Goal: Transaction & Acquisition: Purchase product/service

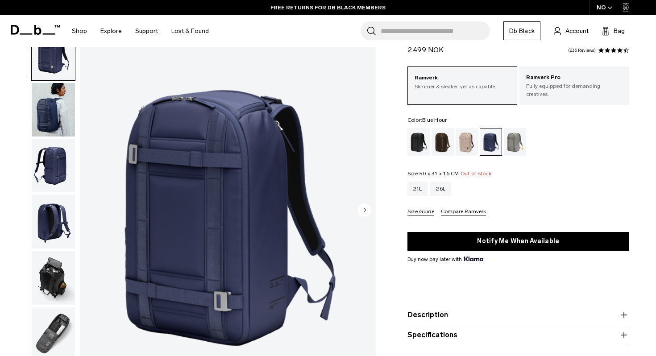
scroll to position [45, 0]
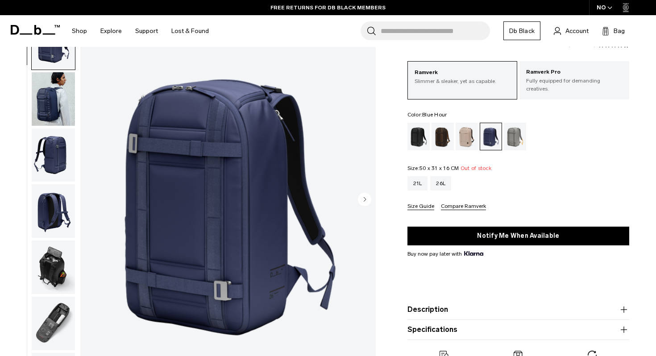
click at [457, 207] on button "Compare Ramverk" at bounding box center [463, 206] width 45 height 7
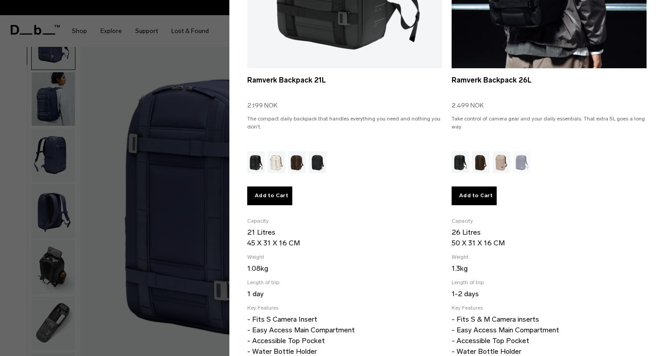
scroll to position [232, 0]
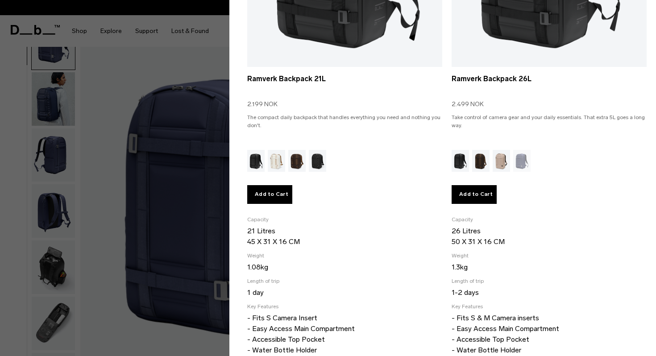
click at [153, 230] on div at bounding box center [328, 178] width 656 height 356
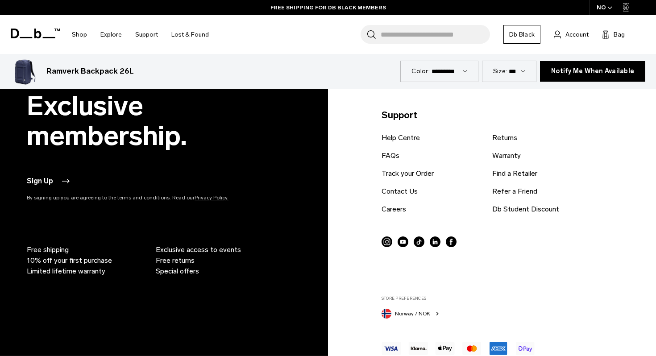
scroll to position [3040, 0]
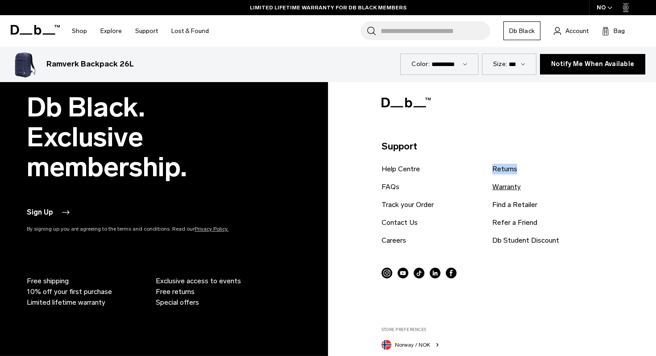
click at [509, 188] on link "Warranty" at bounding box center [506, 186] width 29 height 11
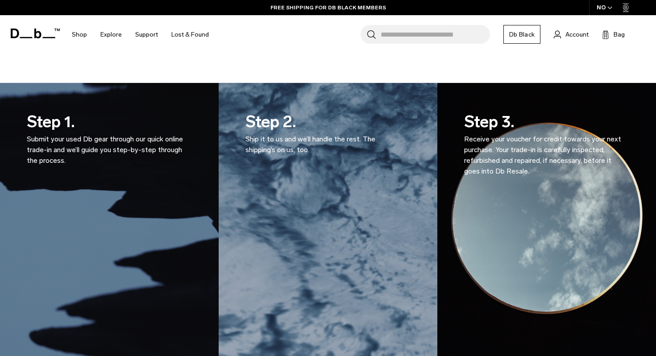
scroll to position [513, 0]
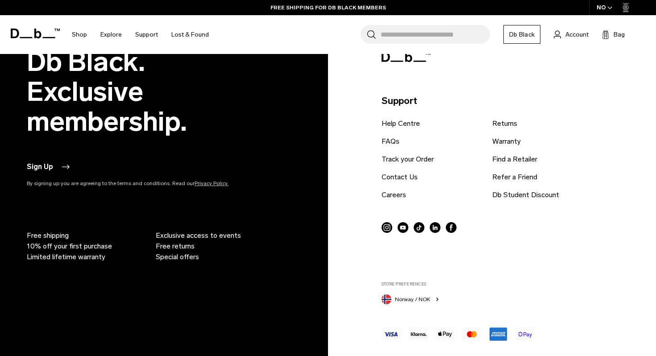
scroll to position [560, 0]
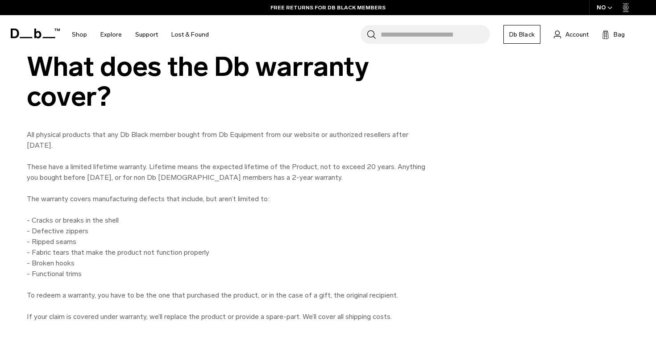
scroll to position [685, 0]
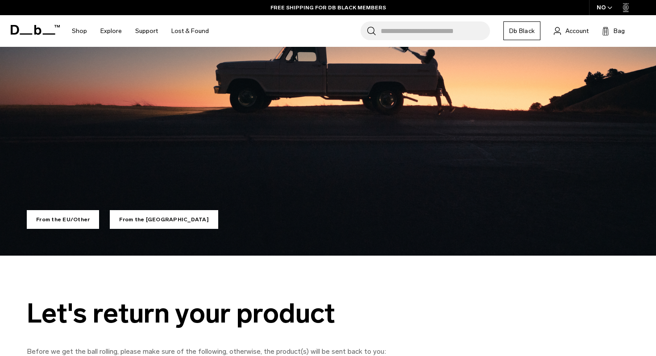
scroll to position [404, 0]
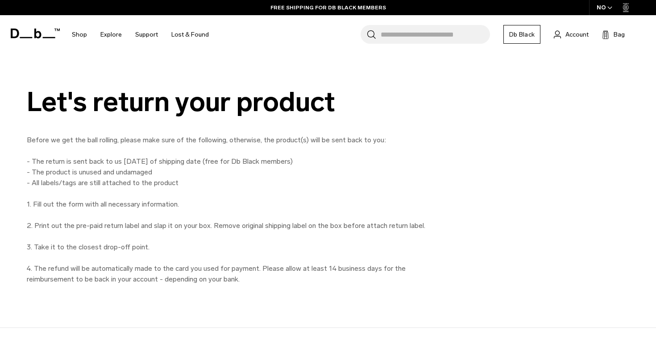
click at [377, 161] on p "Before we get the ball rolling, please make sure of the following, otherwise, t…" at bounding box center [227, 210] width 401 height 150
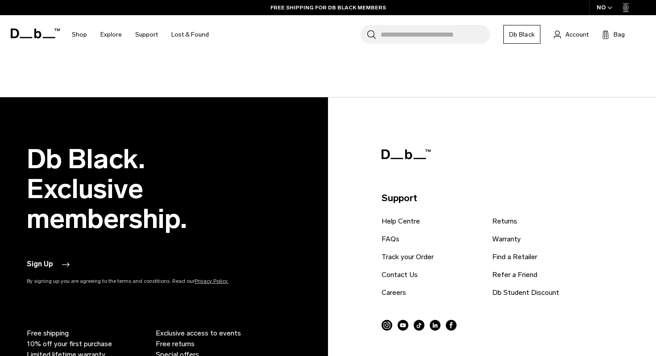
scroll to position [950, 0]
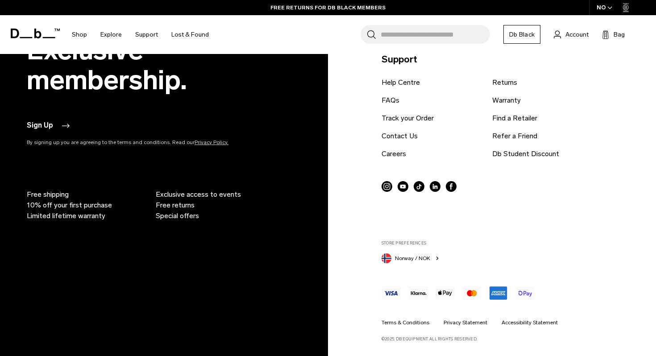
click at [529, 36] on link "Db Black" at bounding box center [521, 34] width 37 height 19
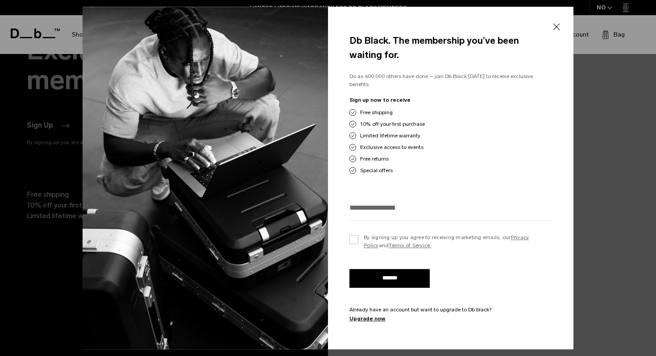
click at [416, 202] on input "email" at bounding box center [450, 207] width 202 height 15
type input "**********"
click at [355, 233] on label "By signing up you agree to receiving marketing emails, our Privacy Policy and T…" at bounding box center [450, 241] width 202 height 16
click at [378, 279] on input "*******" at bounding box center [389, 278] width 80 height 19
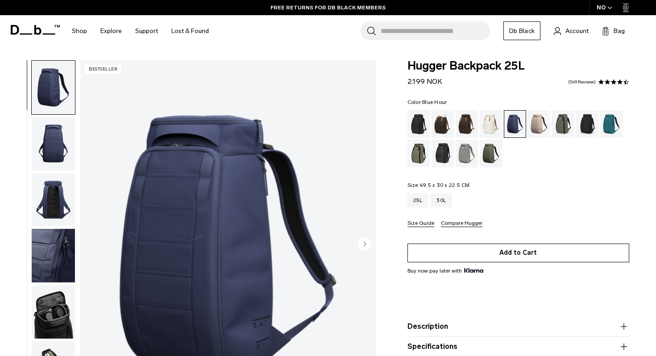
click at [521, 252] on button "Add to Cart" at bounding box center [518, 252] width 222 height 19
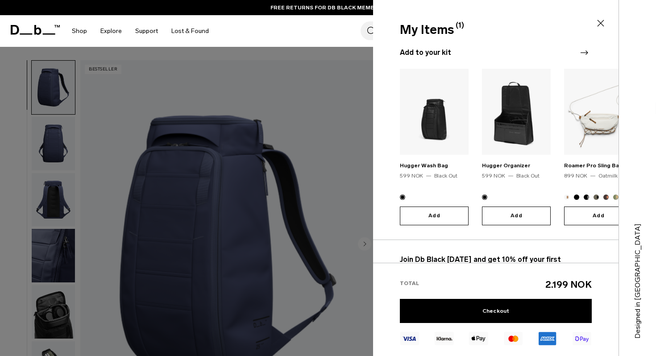
scroll to position [87, 0]
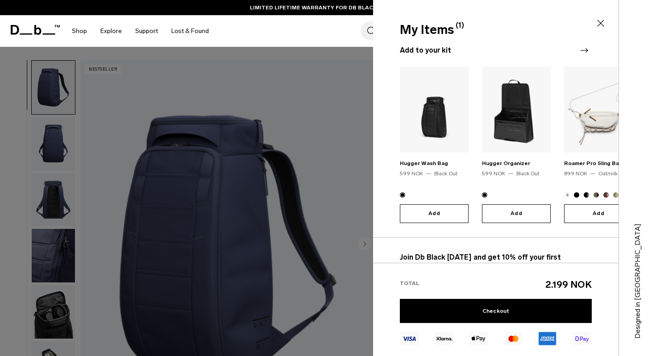
click at [584, 49] on icon "Next slide" at bounding box center [583, 50] width 11 height 11
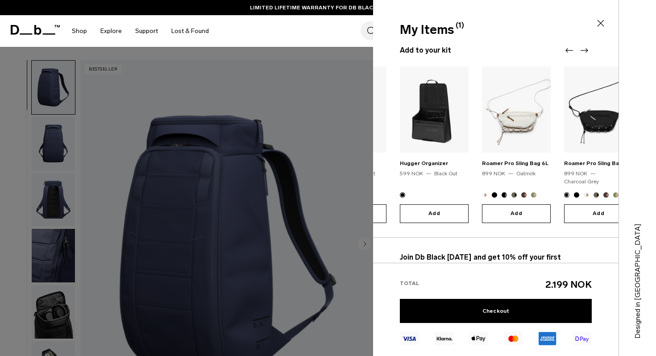
click at [585, 49] on icon "Next slide" at bounding box center [583, 50] width 11 height 11
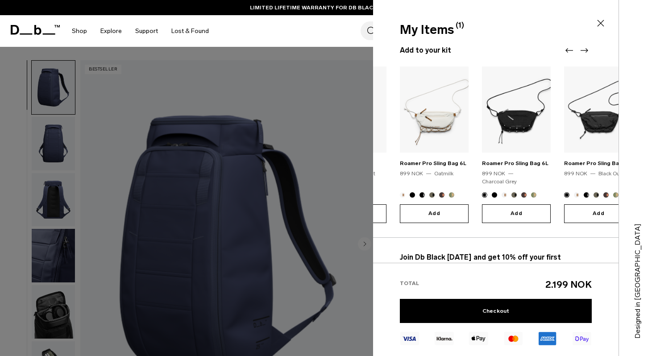
click at [585, 49] on icon "Next slide" at bounding box center [583, 50] width 11 height 11
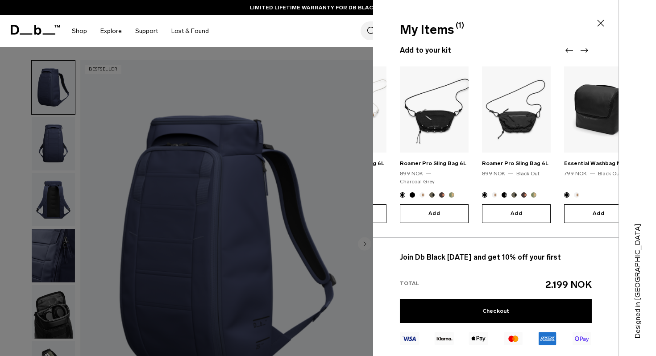
click at [585, 49] on icon "Next slide" at bounding box center [583, 50] width 11 height 11
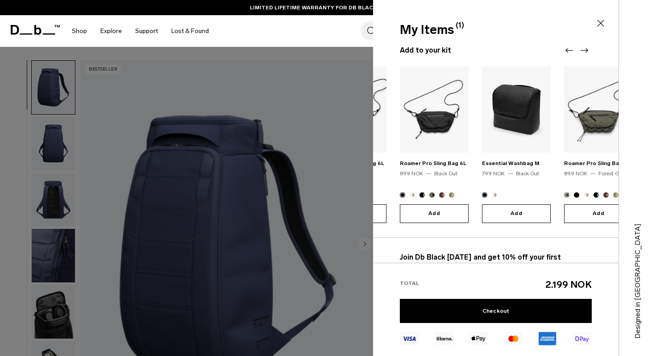
click at [585, 49] on icon "Next slide" at bounding box center [583, 50] width 11 height 11
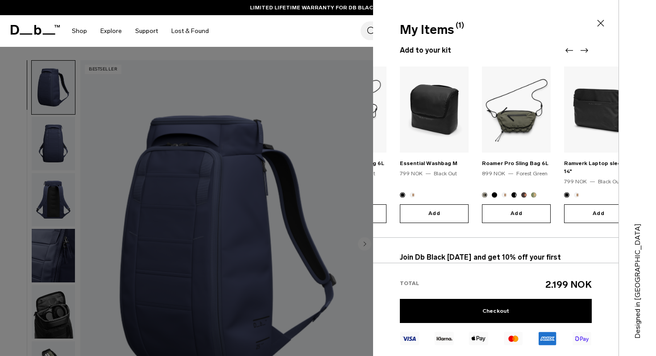
click at [585, 49] on icon "Next slide" at bounding box center [583, 50] width 11 height 11
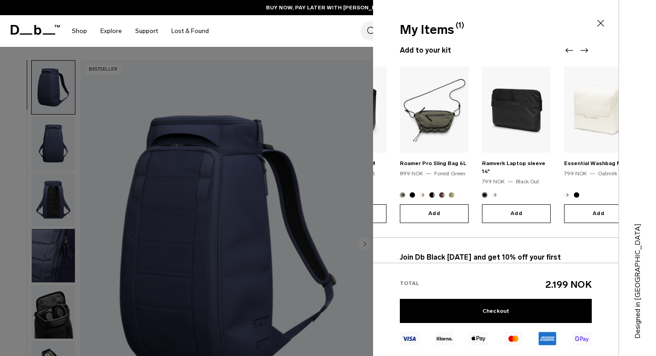
click at [585, 49] on icon "Next slide" at bounding box center [583, 50] width 11 height 11
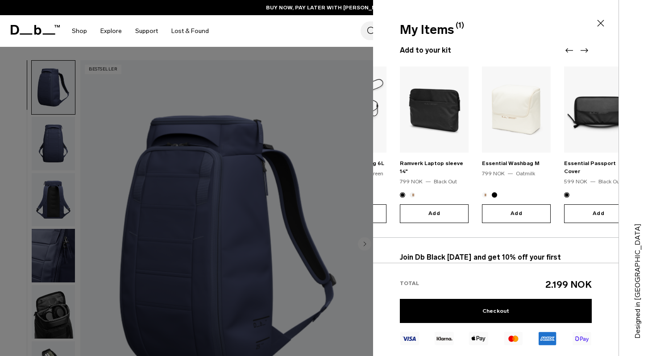
click at [585, 49] on icon "Next slide" at bounding box center [583, 50] width 11 height 11
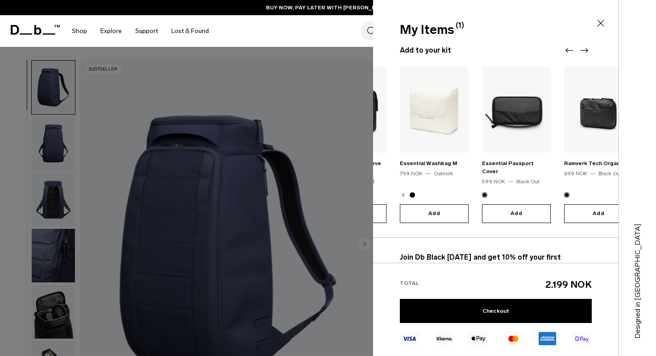
click at [585, 49] on icon "Next slide" at bounding box center [583, 50] width 11 height 11
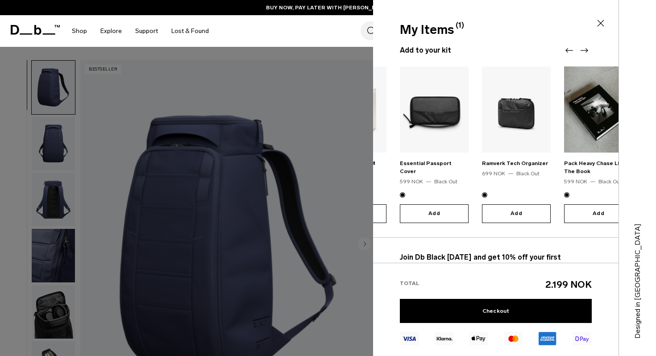
click at [585, 49] on icon "Next slide" at bounding box center [583, 50] width 11 height 11
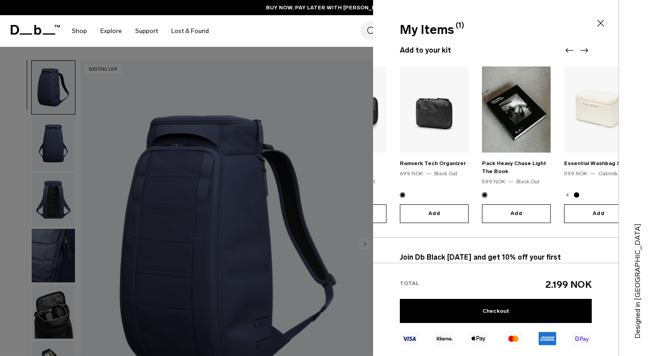
click at [585, 49] on icon "Next slide" at bounding box center [583, 50] width 11 height 11
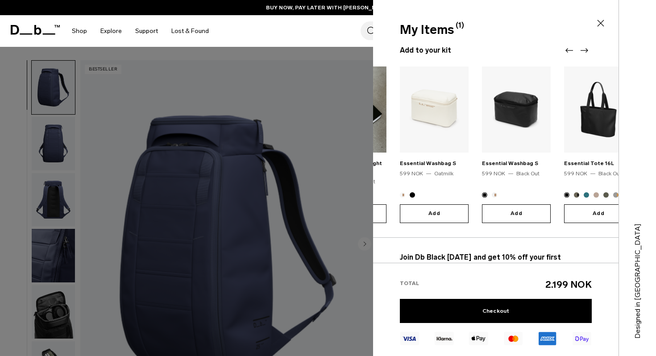
click at [585, 49] on icon "Next slide" at bounding box center [583, 50] width 11 height 11
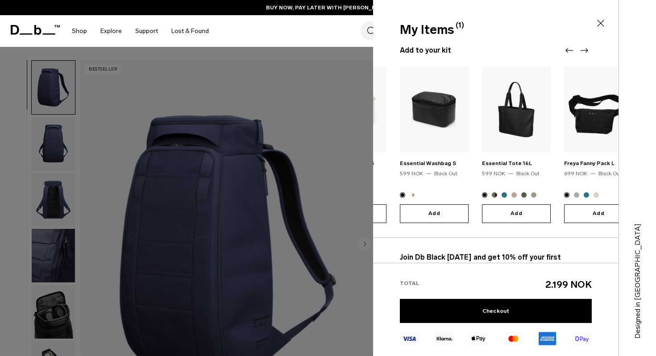
click at [585, 49] on icon "Next slide" at bounding box center [583, 50] width 11 height 11
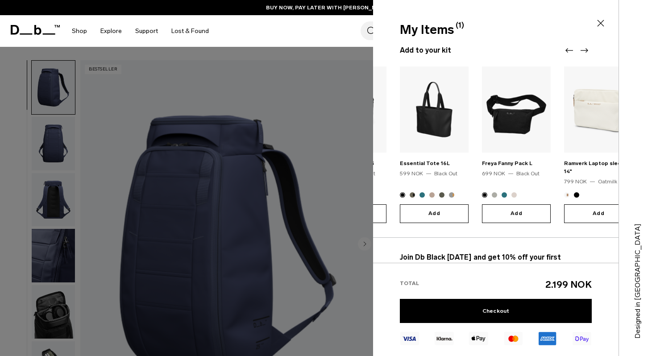
click at [585, 49] on icon "Next slide" at bounding box center [583, 50] width 11 height 11
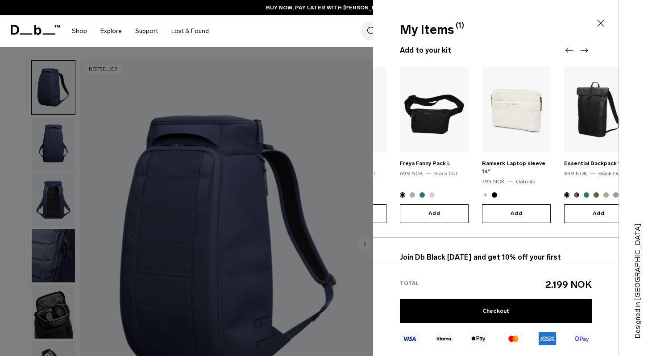
click at [585, 49] on icon "Next slide" at bounding box center [583, 50] width 11 height 11
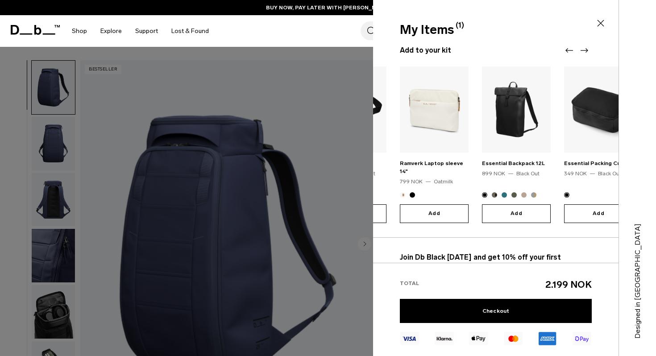
click at [585, 49] on icon "Next slide" at bounding box center [583, 50] width 11 height 11
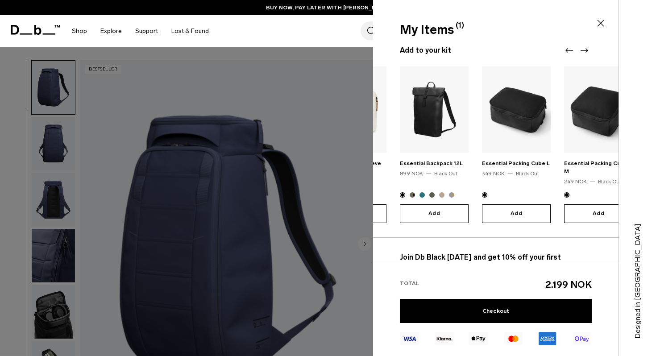
click at [585, 49] on icon "Next slide" at bounding box center [583, 50] width 11 height 11
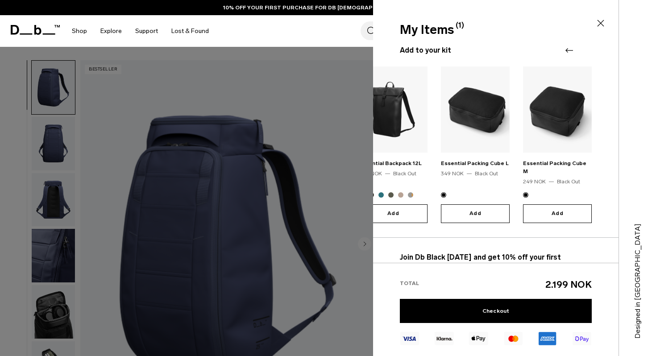
click at [585, 49] on div at bounding box center [576, 50] width 27 height 11
click at [568, 50] on icon "Previous slide" at bounding box center [569, 50] width 8 height 4
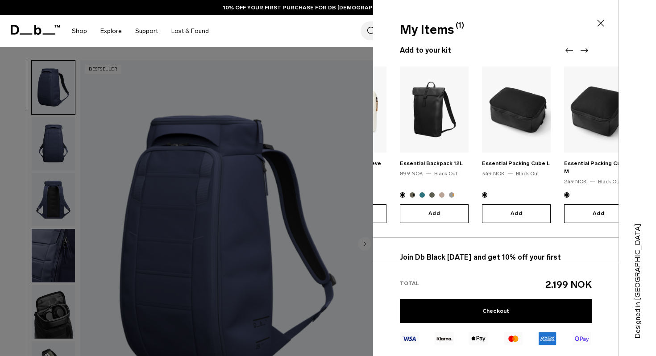
click at [568, 50] on icon "Previous slide" at bounding box center [569, 50] width 8 height 4
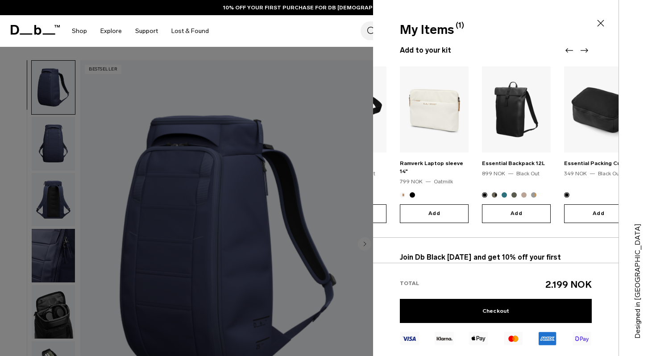
click at [568, 50] on icon "Previous slide" at bounding box center [569, 50] width 8 height 4
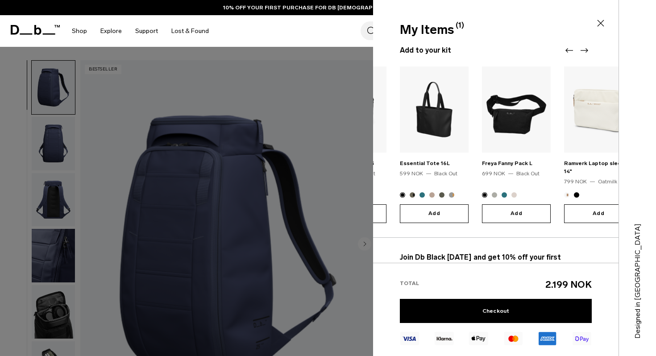
click at [568, 50] on icon "Previous slide" at bounding box center [569, 50] width 8 height 4
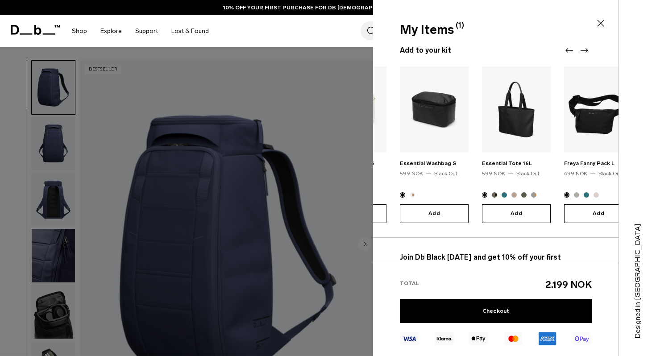
click at [568, 50] on icon "Previous slide" at bounding box center [569, 50] width 8 height 4
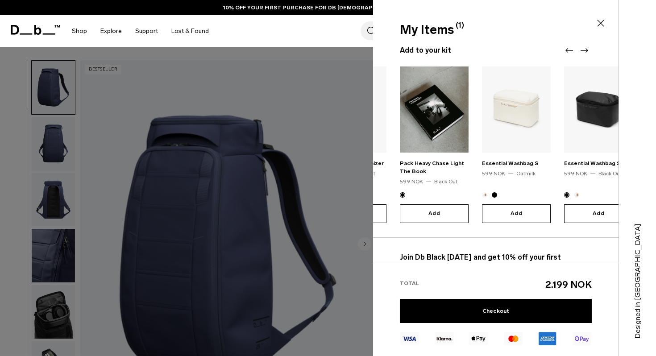
click at [568, 50] on icon "Previous slide" at bounding box center [569, 50] width 8 height 4
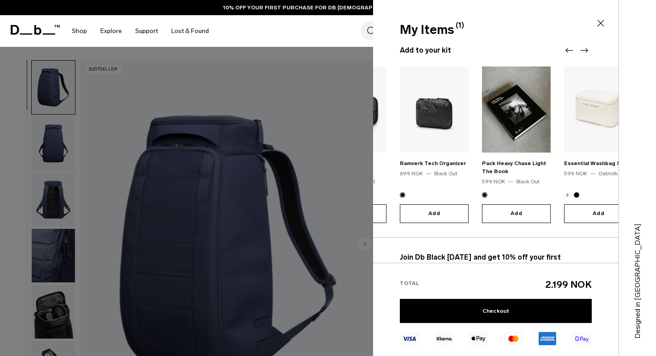
click at [568, 50] on icon "Previous slide" at bounding box center [569, 50] width 8 height 4
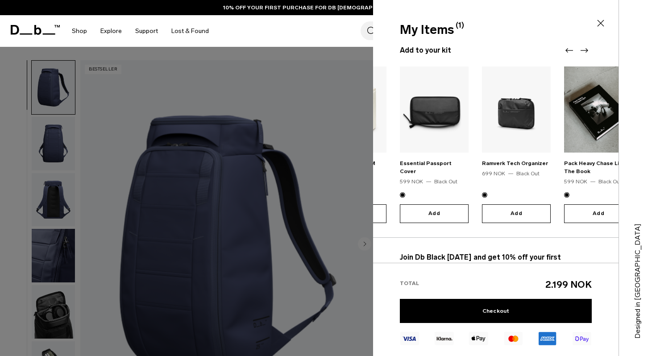
click at [568, 50] on icon "Previous slide" at bounding box center [569, 50] width 8 height 4
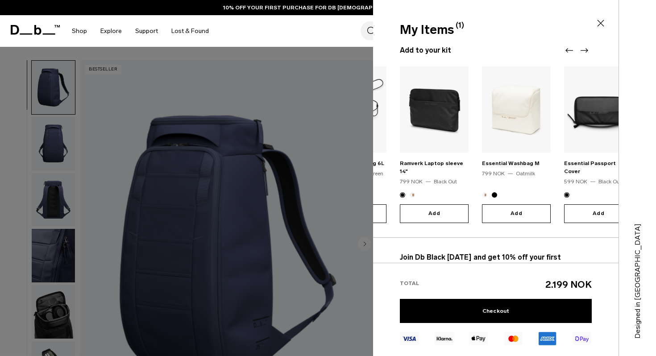
click at [568, 50] on icon "Previous slide" at bounding box center [569, 50] width 8 height 4
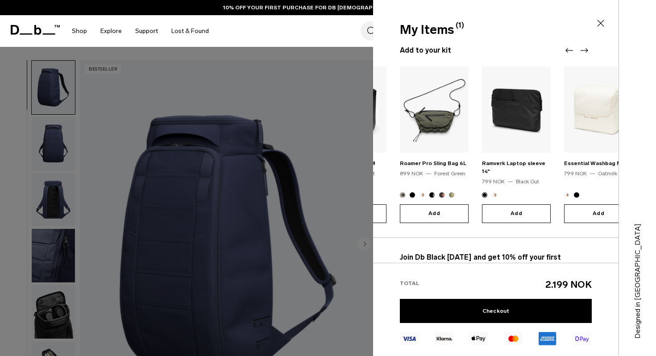
click at [568, 50] on icon "Previous slide" at bounding box center [569, 50] width 8 height 4
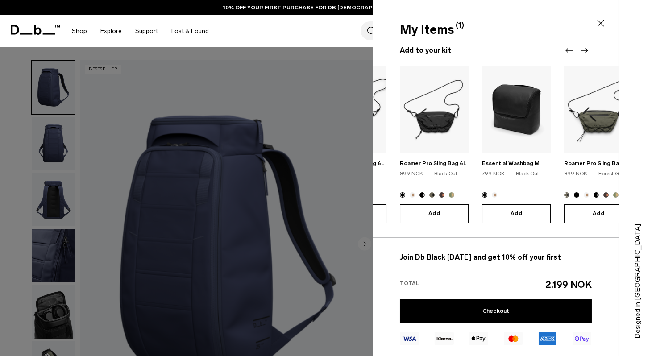
click at [568, 50] on icon "Previous slide" at bounding box center [569, 50] width 8 height 4
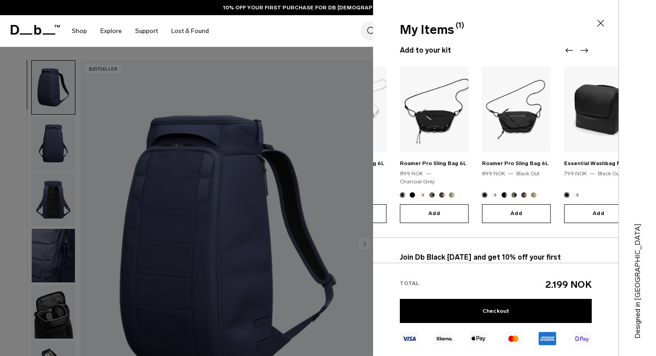
click at [568, 50] on icon "Previous slide" at bounding box center [569, 50] width 8 height 4
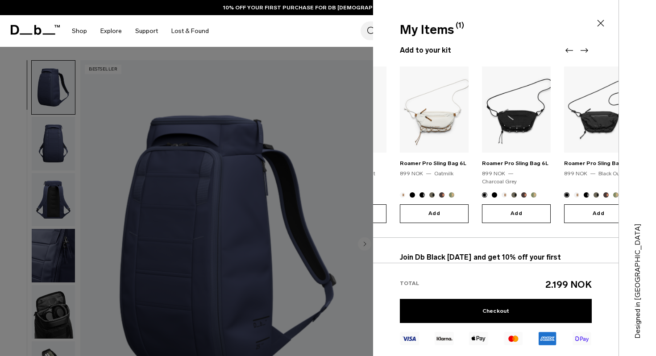
click at [568, 50] on icon "Previous slide" at bounding box center [569, 50] width 8 height 4
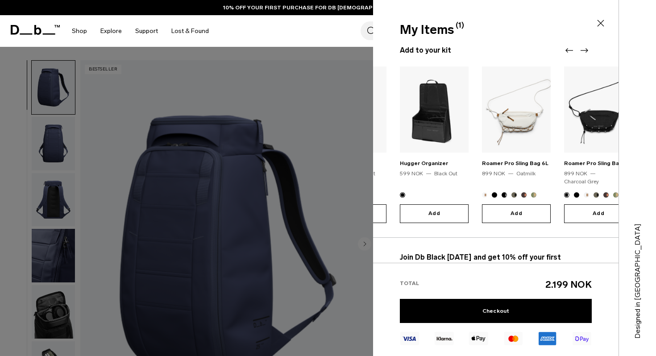
click at [568, 50] on icon "Previous slide" at bounding box center [569, 50] width 8 height 4
click at [568, 50] on div at bounding box center [576, 50] width 27 height 11
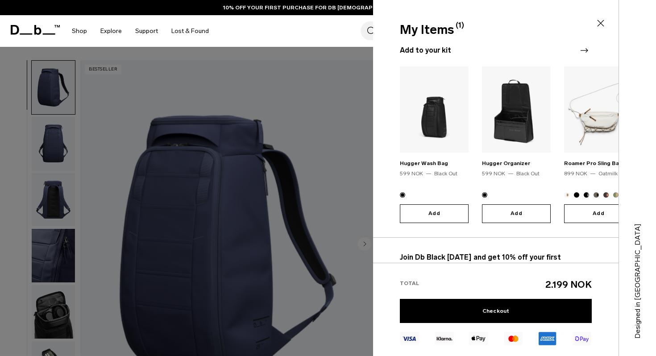
click at [568, 50] on div at bounding box center [576, 50] width 27 height 11
click at [514, 120] on img at bounding box center [516, 109] width 69 height 86
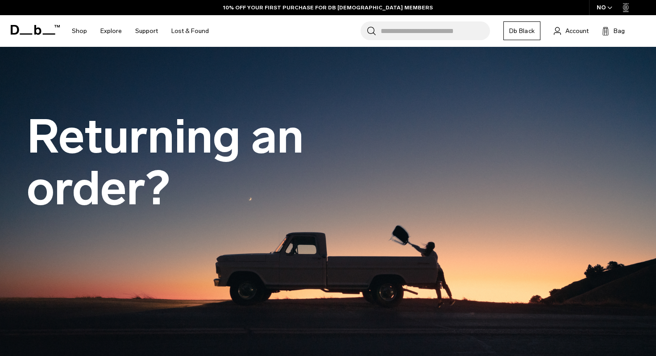
click at [528, 33] on link "Db Black" at bounding box center [521, 30] width 37 height 19
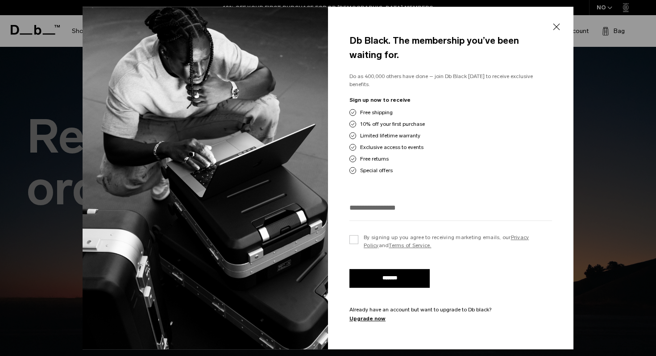
click at [557, 28] on button "Close" at bounding box center [555, 26] width 11 height 19
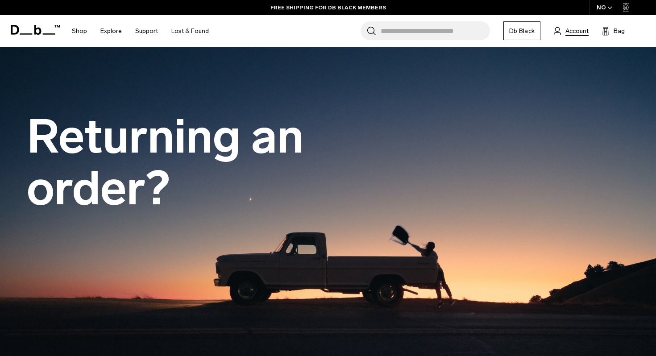
click at [581, 31] on span "Account" at bounding box center [576, 30] width 23 height 9
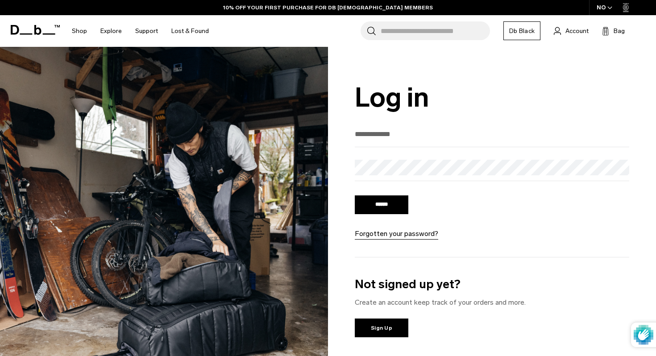
click at [390, 136] on input "email" at bounding box center [492, 134] width 274 height 15
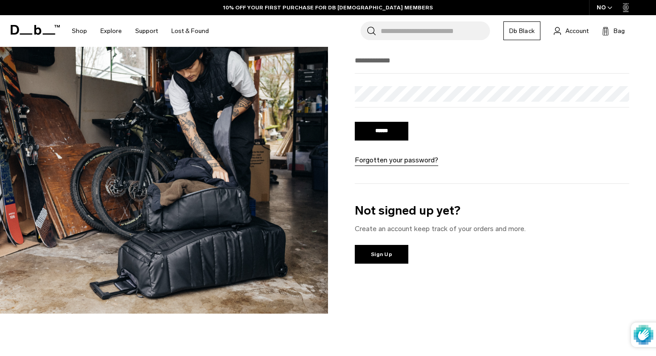
scroll to position [74, 0]
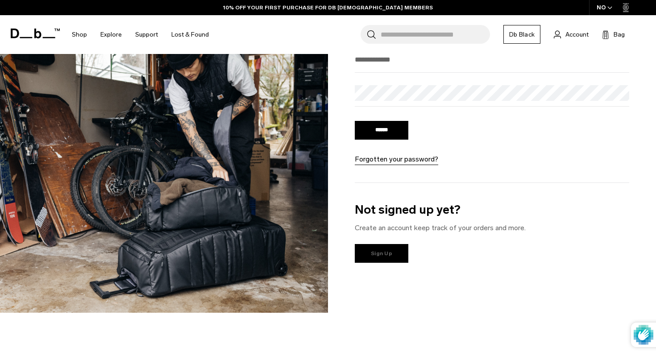
click at [377, 255] on link "Sign Up" at bounding box center [382, 253] width 54 height 19
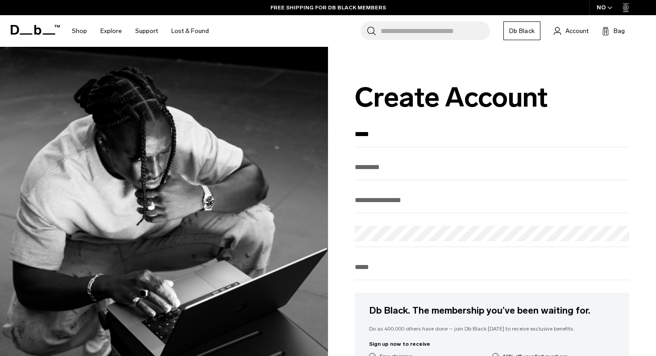
type input "*****"
click at [448, 163] on input "text" at bounding box center [492, 167] width 274 height 15
type input "********"
click at [381, 203] on input "email" at bounding box center [492, 200] width 274 height 15
type input "**********"
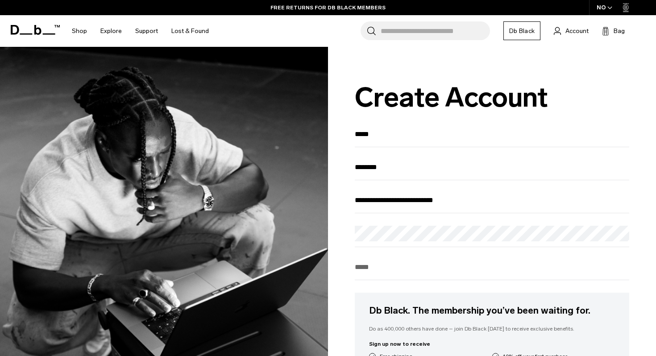
type input "********"
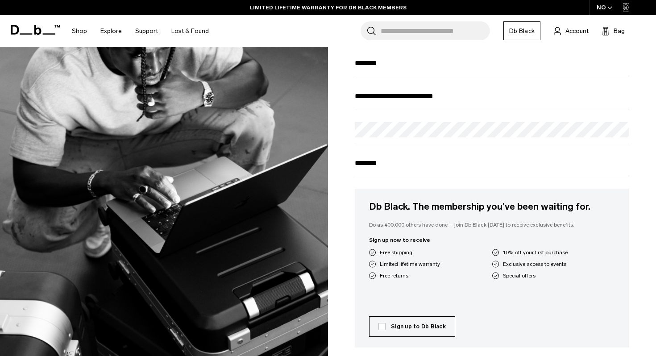
scroll to position [107, 0]
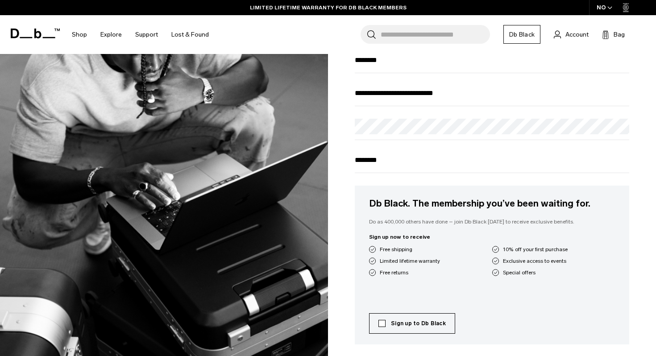
click at [383, 326] on label "Sign up to Db Black" at bounding box center [411, 323] width 67 height 8
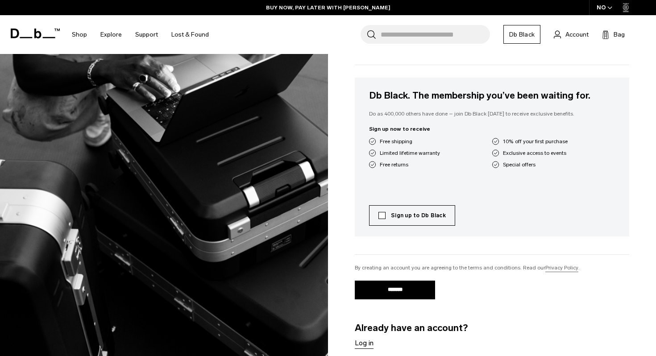
scroll to position [217, 0]
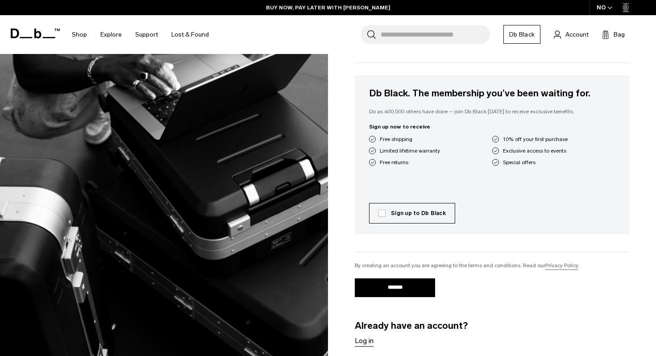
click at [392, 293] on input "*******" at bounding box center [395, 287] width 80 height 19
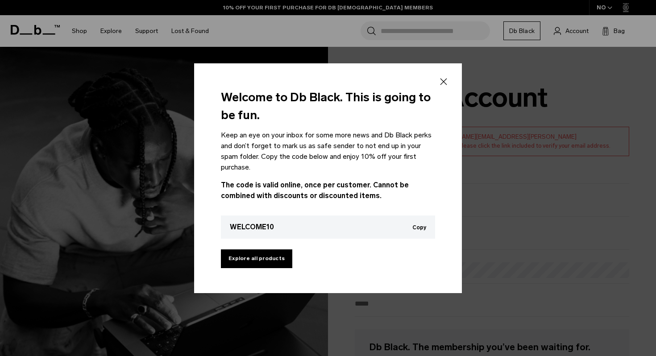
click at [420, 225] on button "Copy" at bounding box center [419, 227] width 14 height 6
click at [263, 256] on link "Explore all products" at bounding box center [256, 258] width 71 height 19
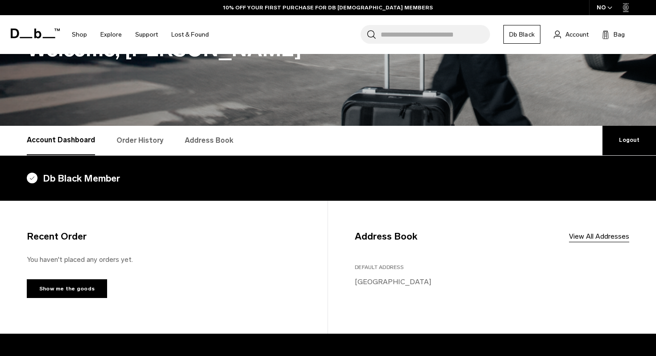
scroll to position [57, 0]
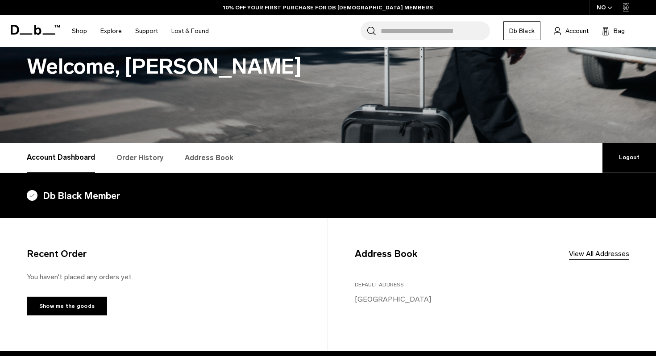
click at [76, 160] on link "Account Dashboard" at bounding box center [61, 157] width 68 height 29
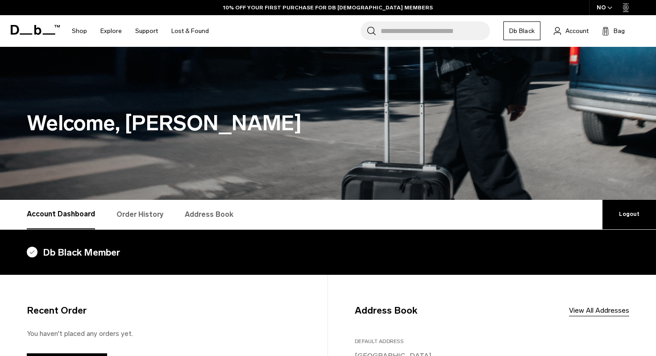
click at [523, 33] on link "Db Black" at bounding box center [521, 30] width 37 height 19
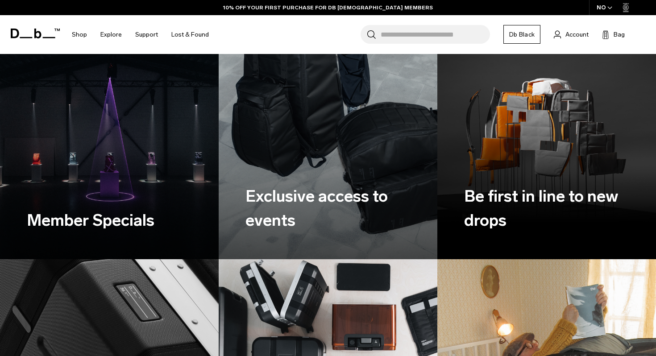
scroll to position [630, 0]
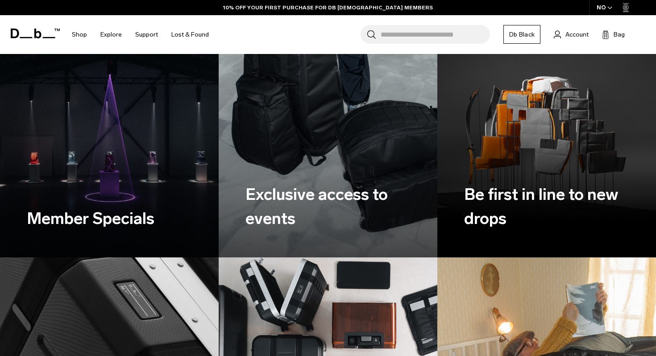
click at [135, 155] on img at bounding box center [109, 120] width 225 height 281
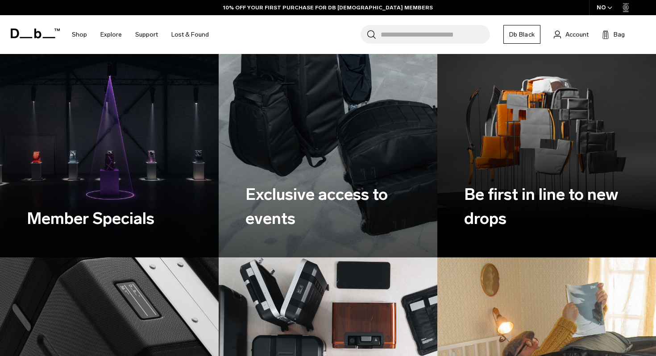
click at [325, 182] on h3 "Exclusive access to events" at bounding box center [325, 206] width 161 height 48
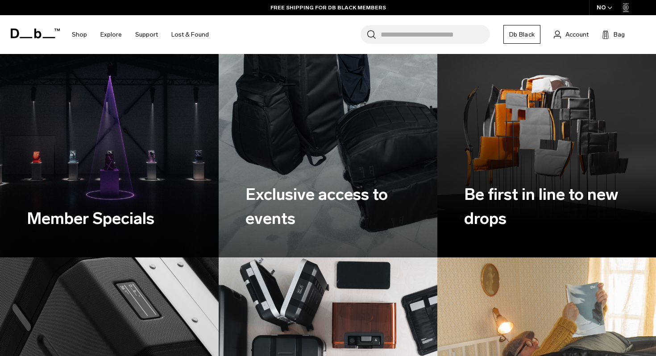
click at [532, 156] on div "Be first in line to new drops" at bounding box center [544, 207] width 161 height 102
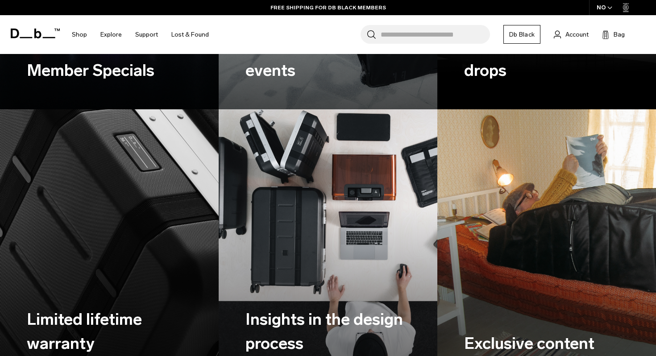
scroll to position [780, 0]
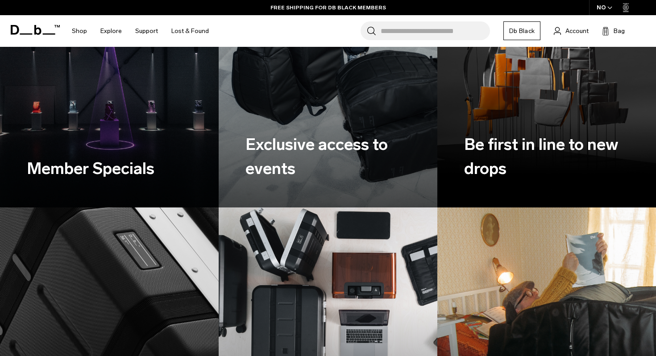
click at [511, 138] on h3 "Be first in line to new drops" at bounding box center [544, 156] width 161 height 48
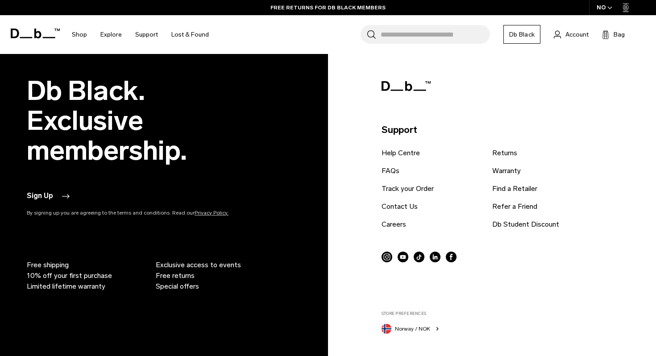
scroll to position [1738, 0]
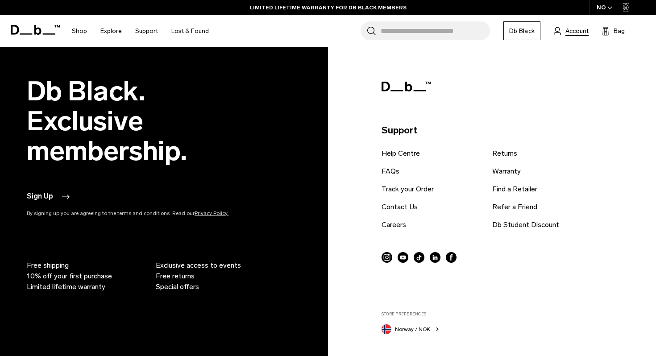
click at [566, 32] on span "Account" at bounding box center [576, 30] width 23 height 9
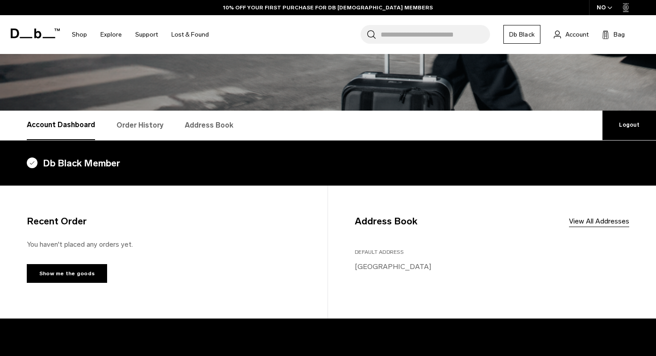
click at [147, 123] on link "Order History" at bounding box center [139, 125] width 47 height 29
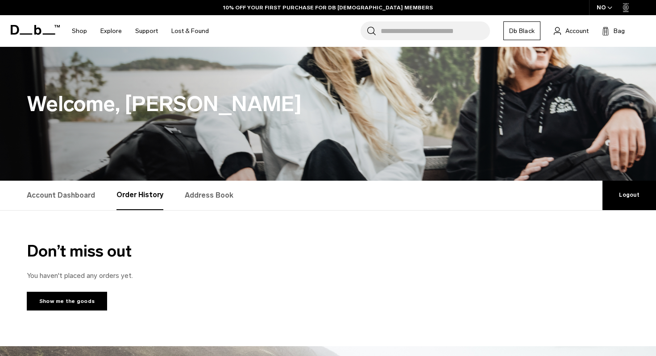
click at [210, 197] on link "Address Book" at bounding box center [209, 195] width 49 height 29
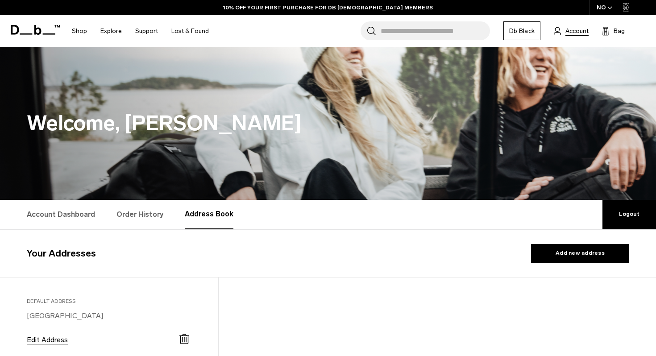
click at [569, 32] on span "Account" at bounding box center [576, 30] width 23 height 9
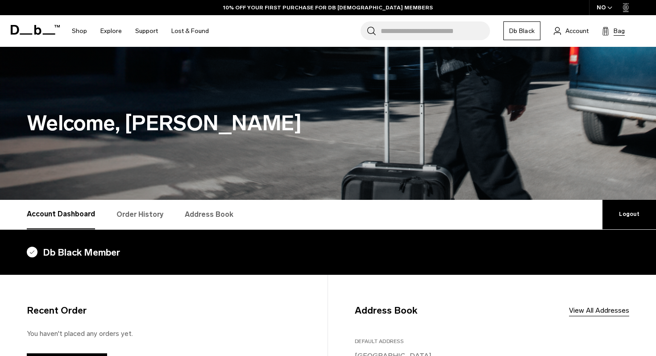
click at [616, 29] on span "Bag" at bounding box center [618, 30] width 11 height 9
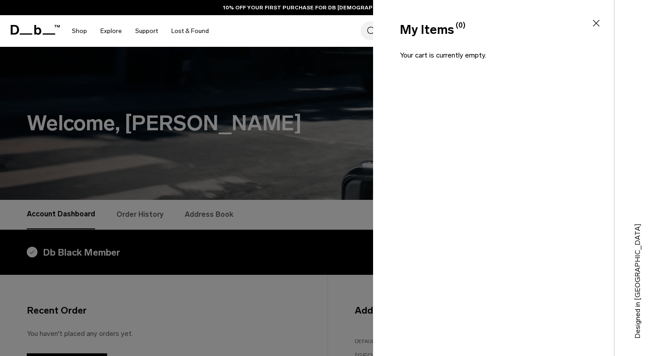
click at [381, 117] on div "My Items (0) Close Your cart is currently empty. Add to your kit Hugger Wash Ba…" at bounding box center [493, 178] width 241 height 356
click at [355, 126] on div at bounding box center [328, 178] width 656 height 356
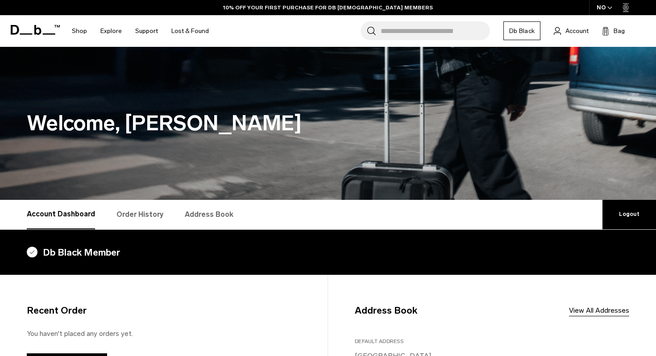
click at [517, 34] on link "Db Black" at bounding box center [521, 30] width 37 height 19
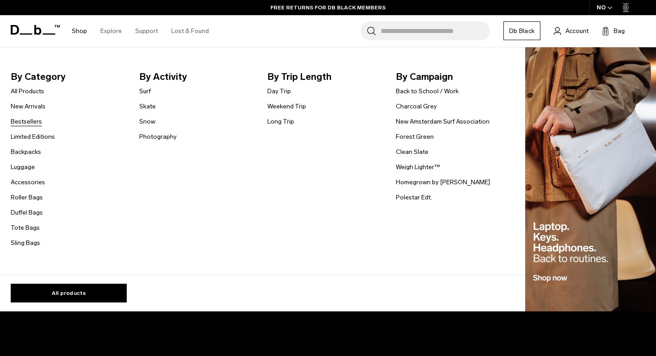
click at [31, 122] on link "Bestsellers" at bounding box center [26, 121] width 31 height 9
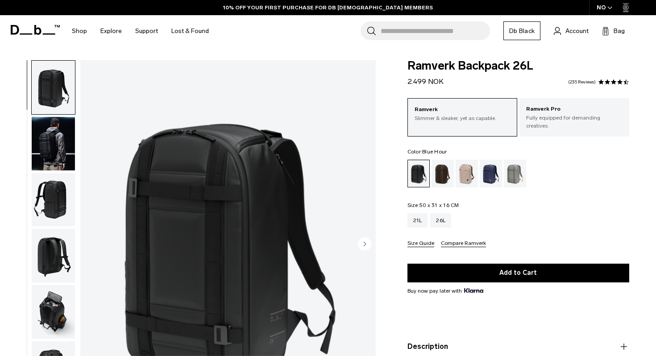
click at [492, 167] on div "Blue Hour" at bounding box center [490, 174] width 23 height 28
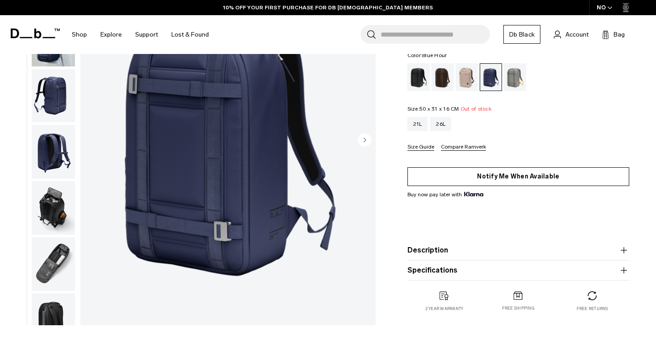
click at [488, 179] on button "Notify Me When Available" at bounding box center [518, 176] width 222 height 19
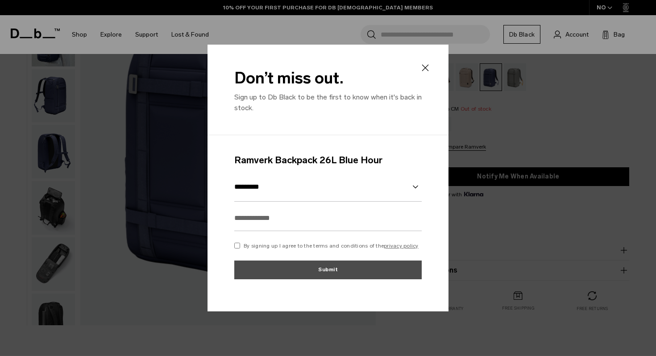
click at [371, 209] on input "text" at bounding box center [327, 218] width 187 height 26
click at [333, 246] on p "By signing up I agree to the terms and conditions of the privacy policy" at bounding box center [330, 246] width 175 height 8
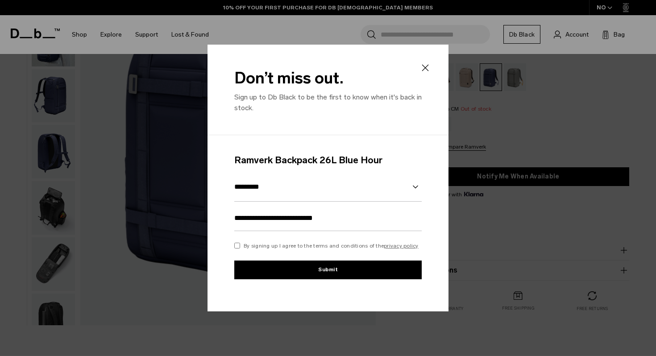
click at [331, 275] on button "Submit" at bounding box center [327, 269] width 187 height 19
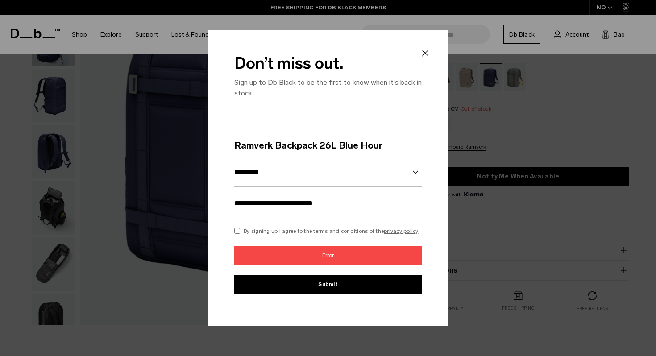
click at [342, 206] on input "**********" at bounding box center [327, 203] width 187 height 26
type input "**********"
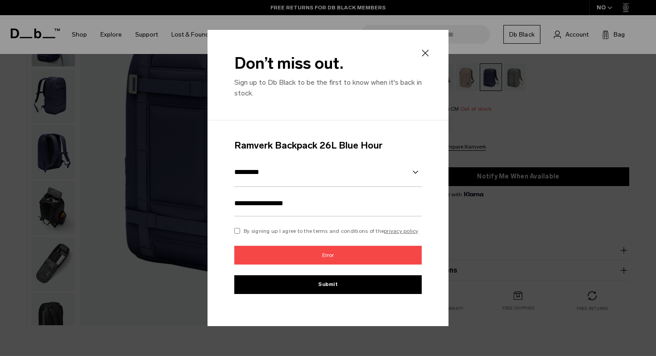
click at [341, 252] on p "Error" at bounding box center [327, 255] width 187 height 19
click at [331, 285] on button "Submit" at bounding box center [327, 284] width 187 height 19
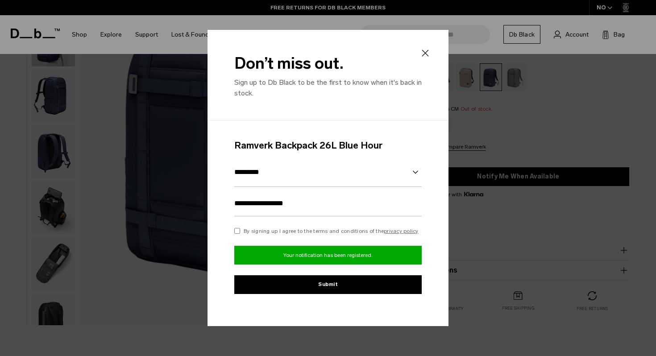
click at [427, 53] on icon at bounding box center [425, 53] width 11 height 11
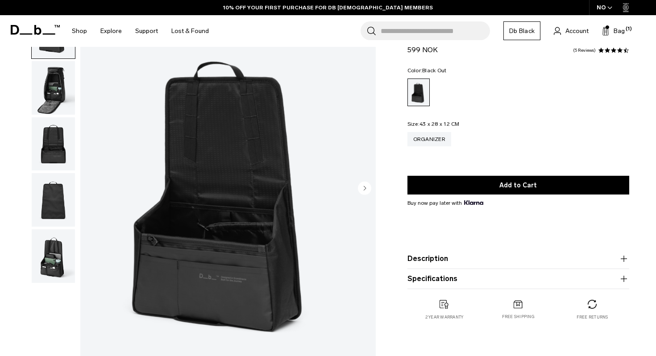
click at [49, 95] on img "button" at bounding box center [53, 88] width 43 height 54
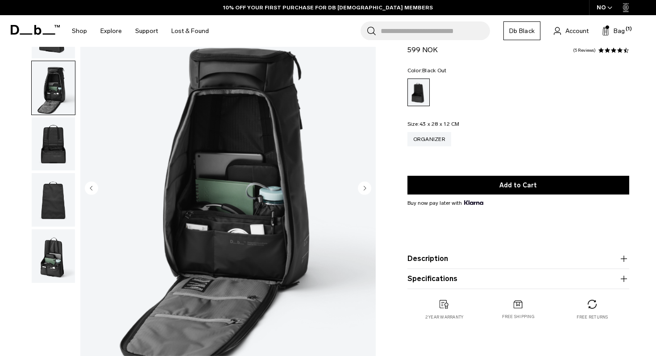
click at [53, 120] on img "button" at bounding box center [53, 144] width 43 height 54
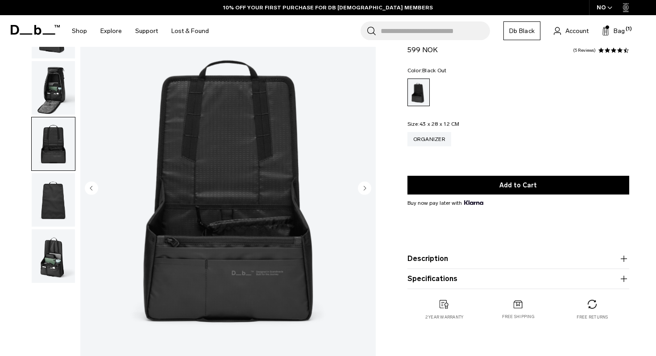
click at [61, 190] on img "button" at bounding box center [53, 200] width 43 height 54
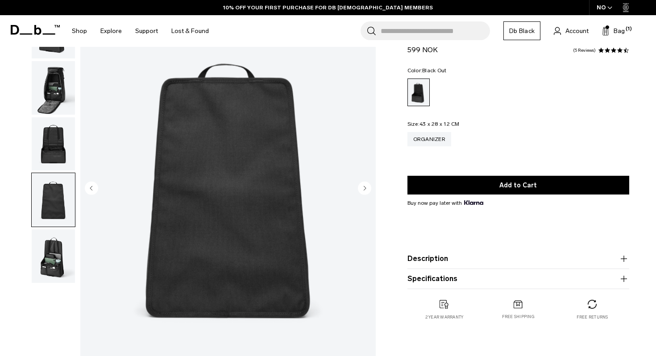
click at [60, 243] on img "button" at bounding box center [53, 256] width 43 height 54
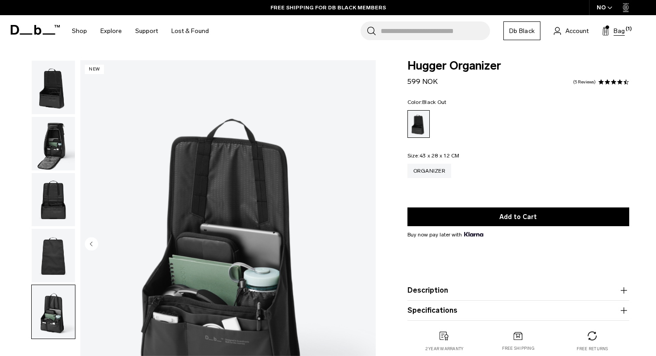
click at [616, 33] on span "Bag" at bounding box center [618, 30] width 11 height 9
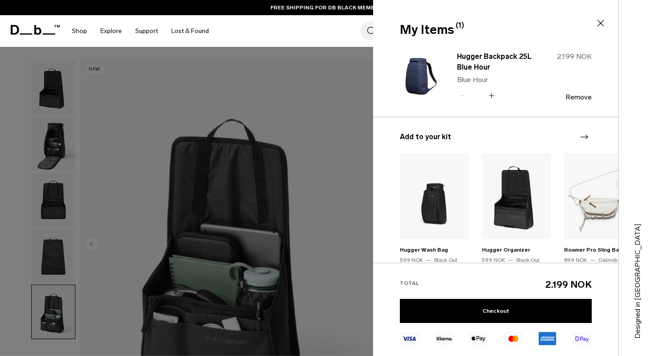
click at [315, 134] on div at bounding box center [328, 178] width 656 height 356
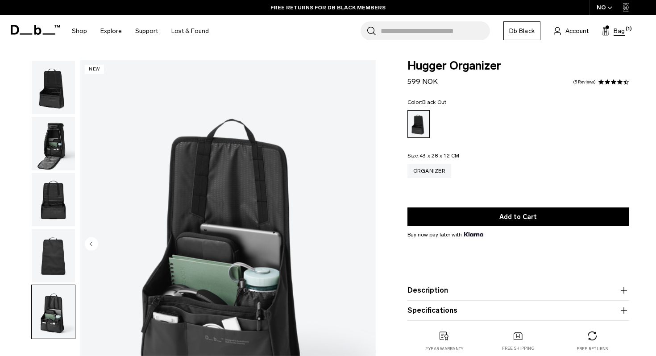
click at [615, 29] on span "Bag" at bounding box center [618, 30] width 11 height 9
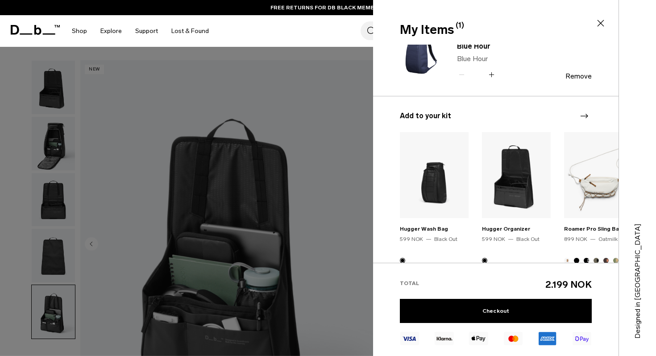
scroll to position [61, 0]
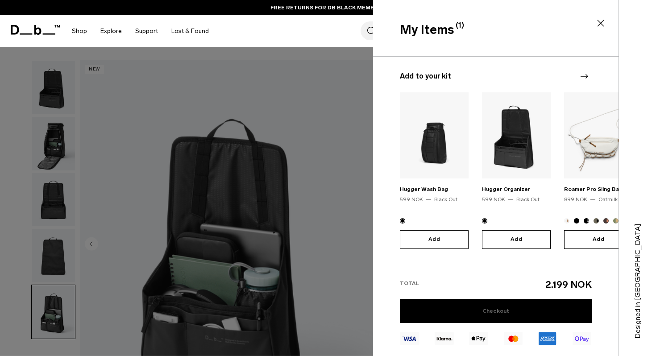
click at [507, 311] on link "Checkout" at bounding box center [496, 311] width 192 height 24
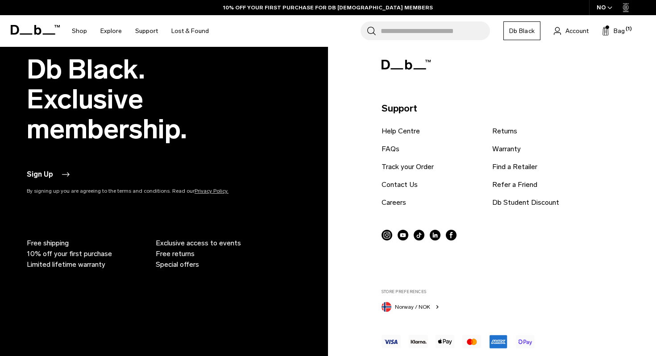
click at [66, 265] on span "Limited lifetime warranty" at bounding box center [66, 264] width 78 height 11
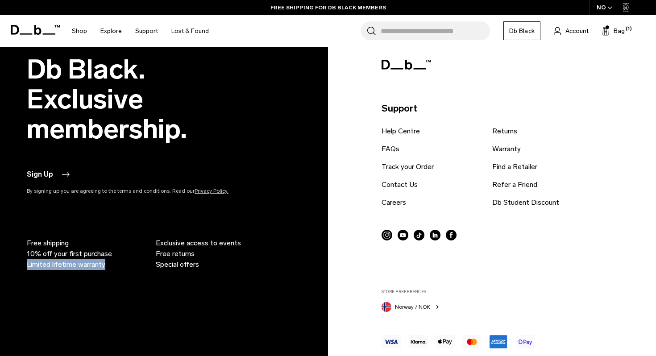
click at [400, 132] on link "Help Centre" at bounding box center [400, 131] width 38 height 11
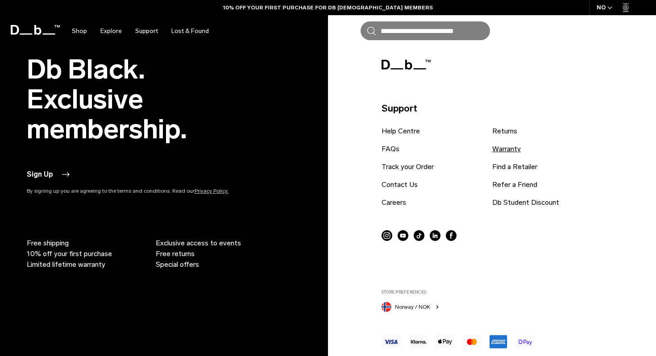
click at [512, 148] on ul "Help Centre FAQs Track your Order Contact Us Careers Returns Warranty Find a Re…" at bounding box center [488, 170] width 214 height 89
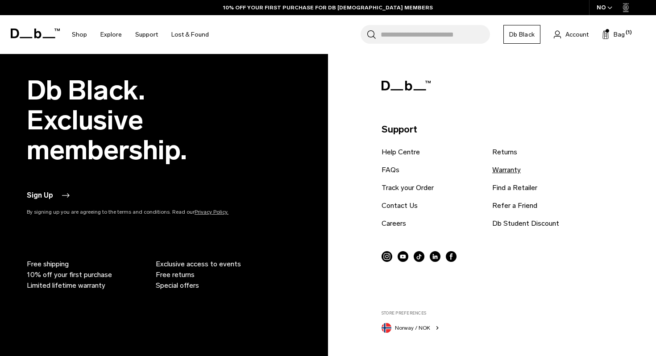
scroll to position [2145, 0]
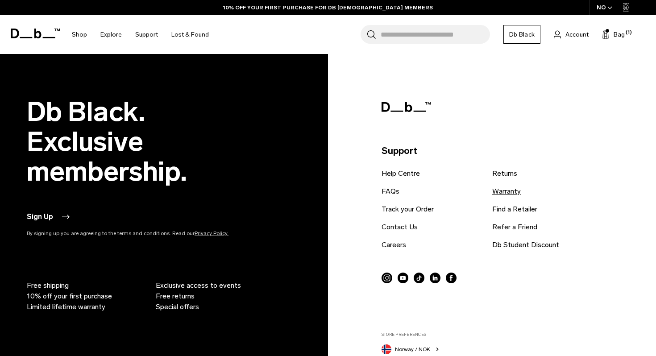
click at [508, 186] on link "Warranty" at bounding box center [506, 191] width 29 height 11
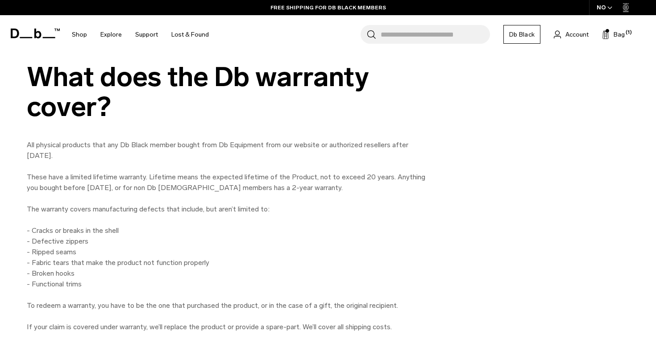
scroll to position [686, 0]
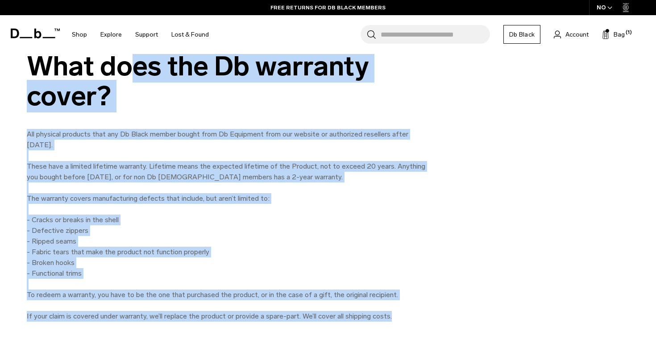
drag, startPoint x: 30, startPoint y: 60, endPoint x: 452, endPoint y: 345, distance: 508.8
click at [452, 345] on div "What does the Db warranty cover? All physical products that any Db Black member…" at bounding box center [328, 186] width 656 height 356
copy div "What does the Db warranty cover? All physical products that any Db Black member…"
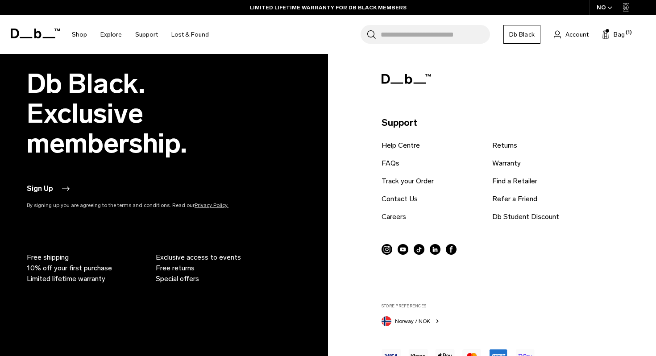
scroll to position [1338, 0]
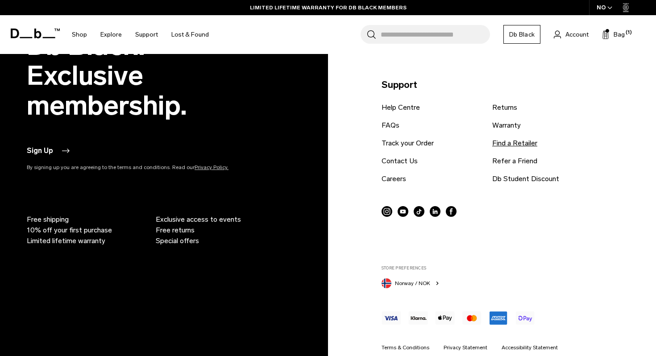
click at [507, 144] on link "Find a Retailer" at bounding box center [514, 143] width 45 height 11
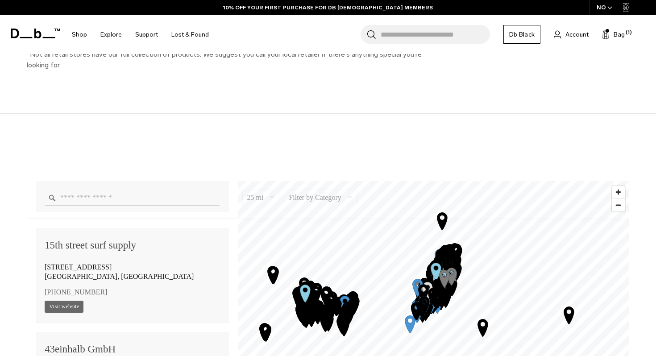
scroll to position [497, 0]
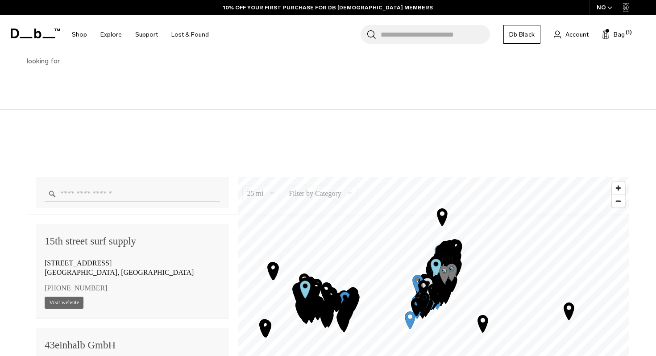
click at [143, 197] on input "Enter a location" at bounding box center [132, 194] width 175 height 16
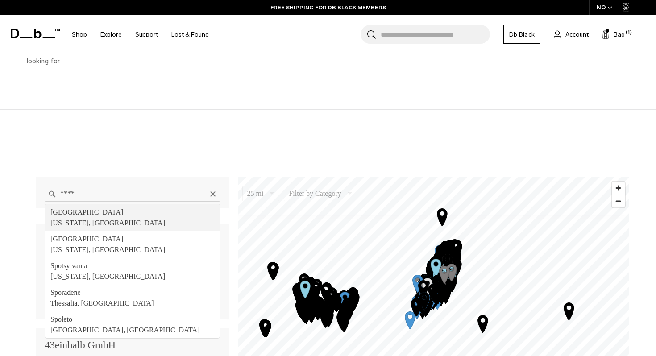
type input "*****"
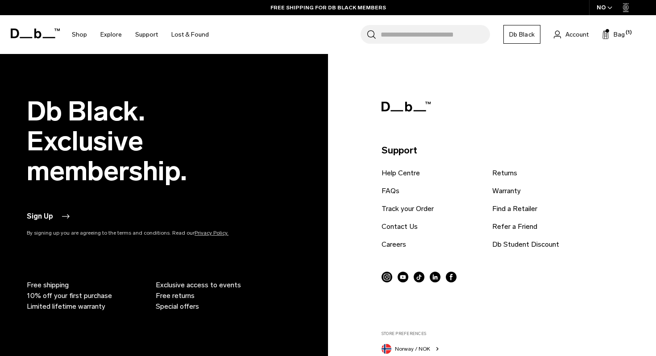
scroll to position [1078, 0]
